Goal: Task Accomplishment & Management: Manage account settings

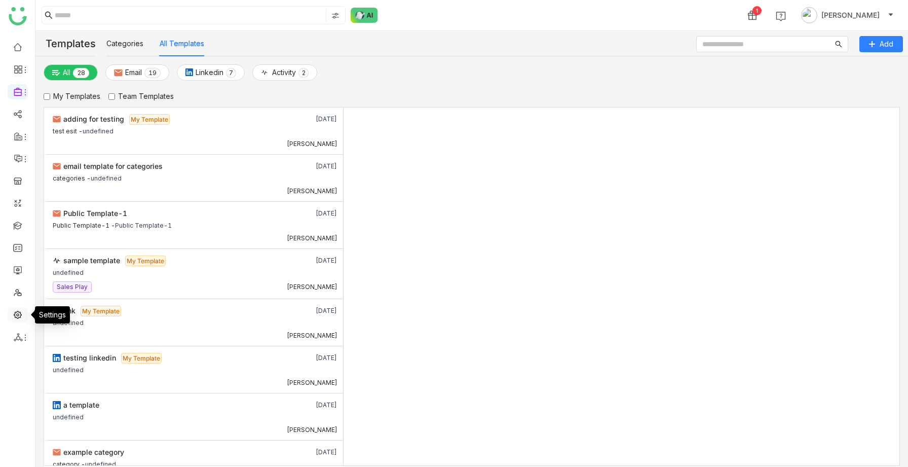
click at [14, 313] on link at bounding box center [17, 313] width 9 height 9
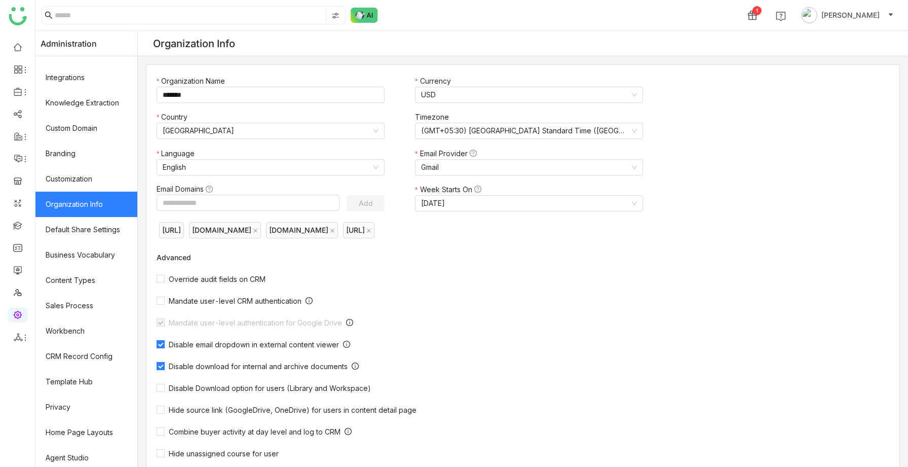
scroll to position [71, 0]
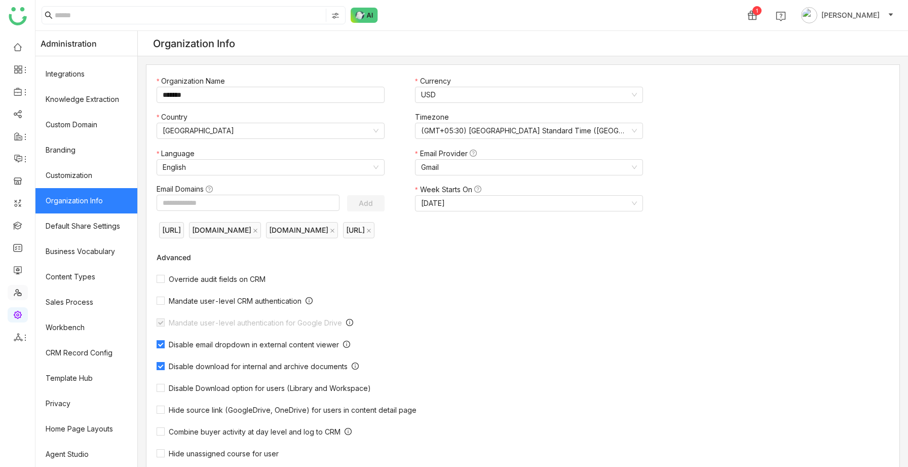
click at [22, 288] on link at bounding box center [17, 291] width 9 height 9
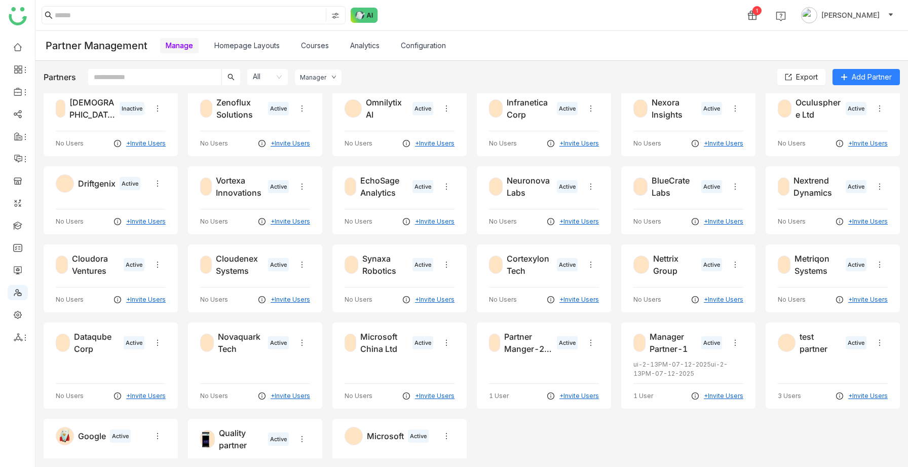
scroll to position [1274, 0]
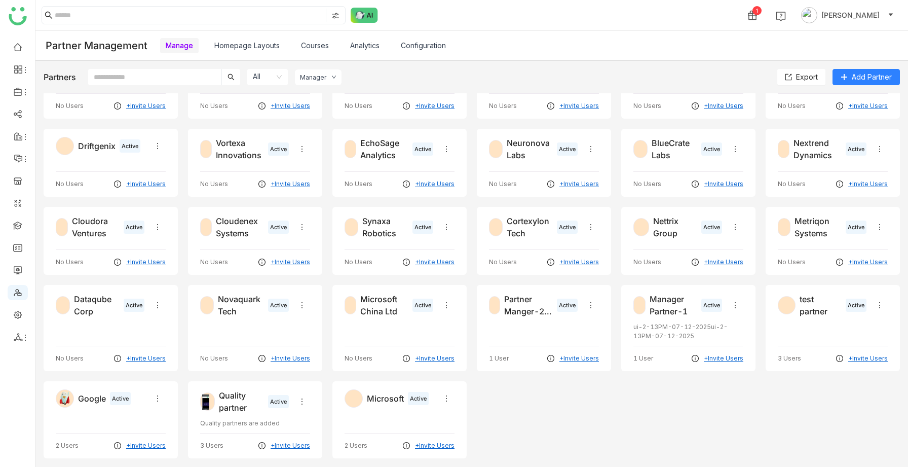
click at [363, 414] on div at bounding box center [399, 419] width 110 height 15
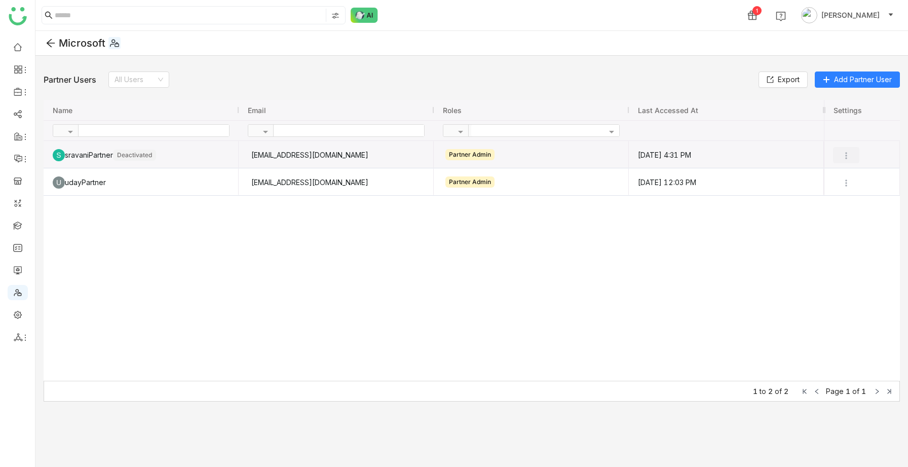
click at [846, 153] on img at bounding box center [846, 155] width 10 height 10
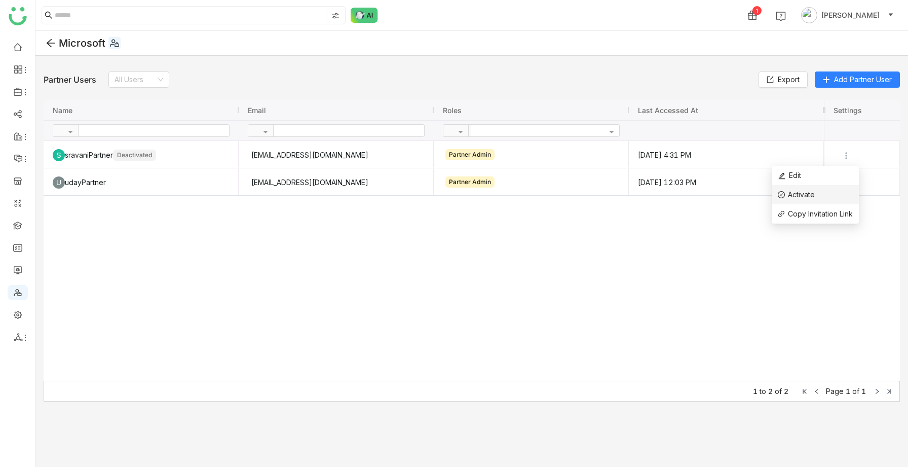
click at [801, 192] on span "Activate" at bounding box center [801, 194] width 27 height 9
